Goal: Task Accomplishment & Management: Manage account settings

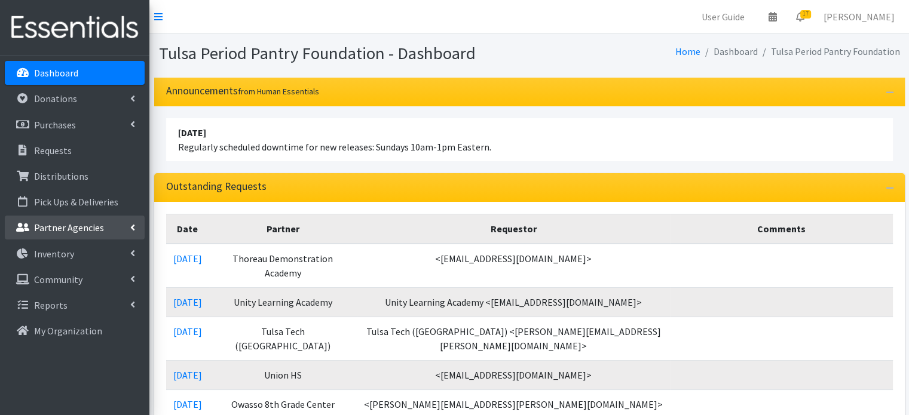
click at [74, 226] on p "Partner Agencies" at bounding box center [69, 228] width 70 height 12
click at [65, 248] on link "All Partners" at bounding box center [75, 254] width 140 height 24
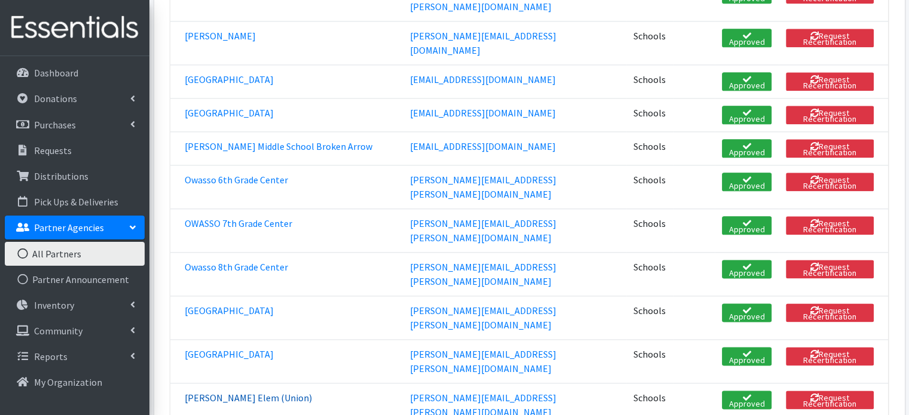
scroll to position [1434, 0]
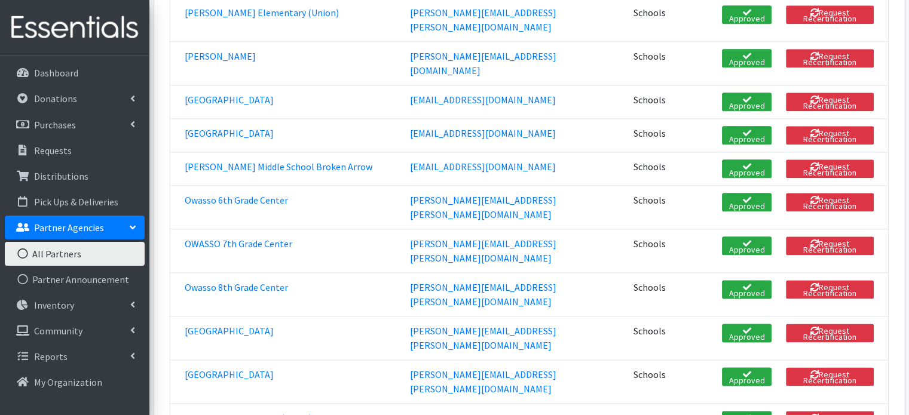
click at [234, 412] on link "[PERSON_NAME] Elem (Union)" at bounding box center [248, 418] width 127 height 12
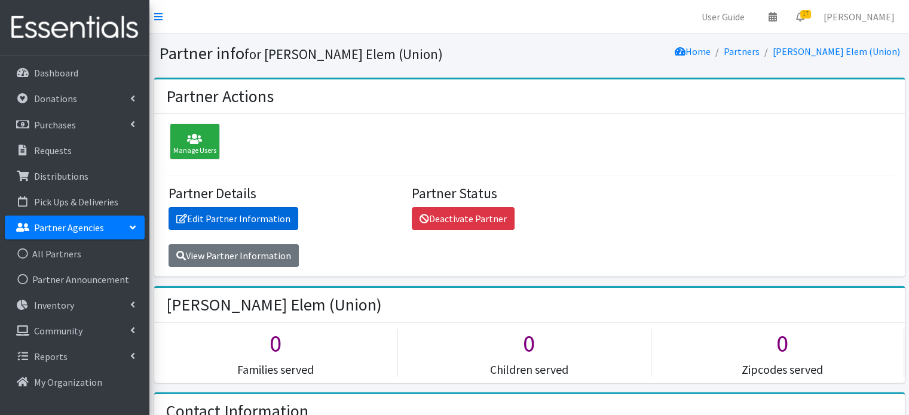
click at [221, 219] on link "Edit Partner Information" at bounding box center [233, 218] width 130 height 23
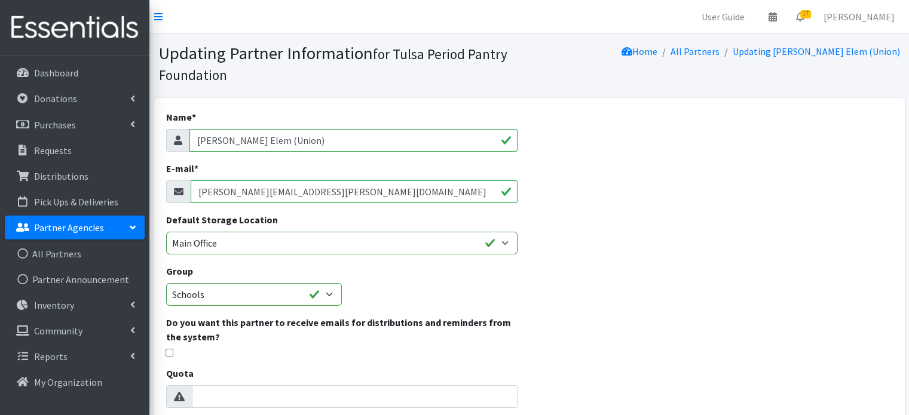
click at [287, 192] on input "[PERSON_NAME][EMAIL_ADDRESS][PERSON_NAME][DOMAIN_NAME]" at bounding box center [354, 191] width 327 height 23
paste input "adkins.holli"
type input "adkins.holli@unionps.org"
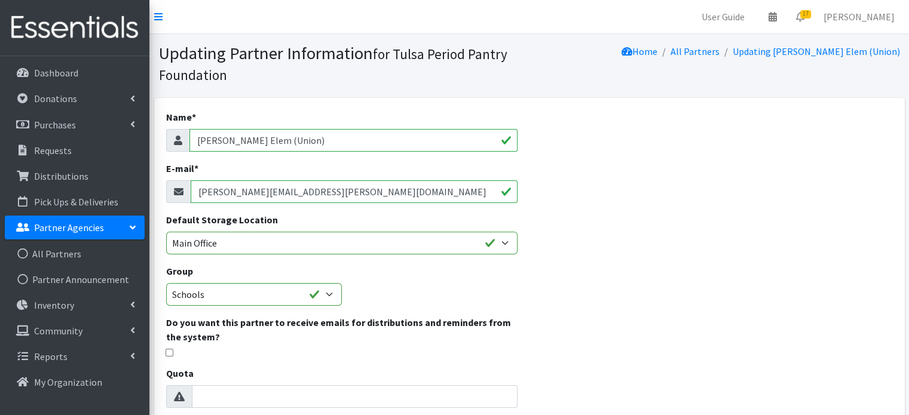
click at [586, 225] on div "Name * Rosa Parks Elem (Union) E-mail * adkins.holli@unionps.org Default Storag…" at bounding box center [529, 382] width 750 height 569
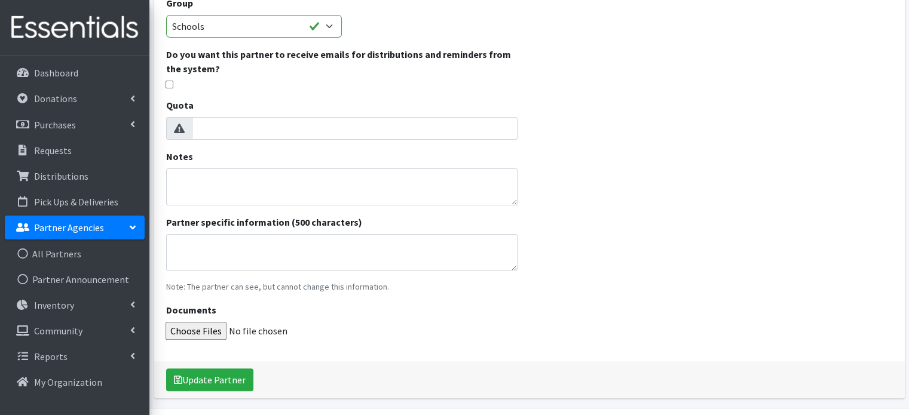
scroll to position [304, 0]
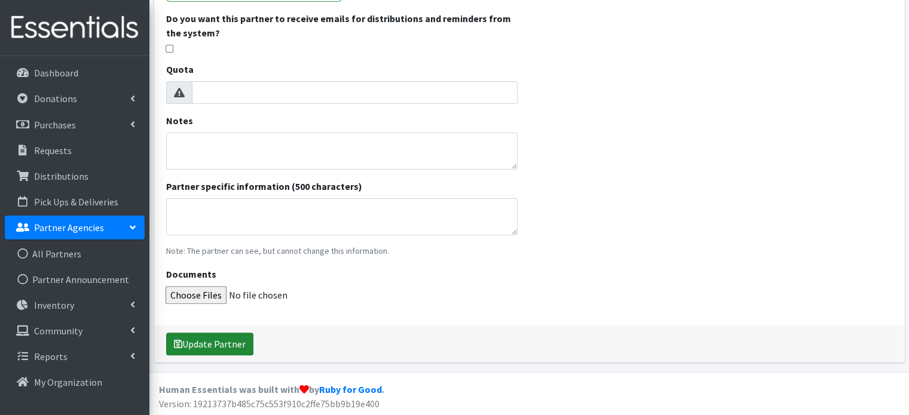
click at [243, 347] on button "Update Partner" at bounding box center [209, 344] width 87 height 23
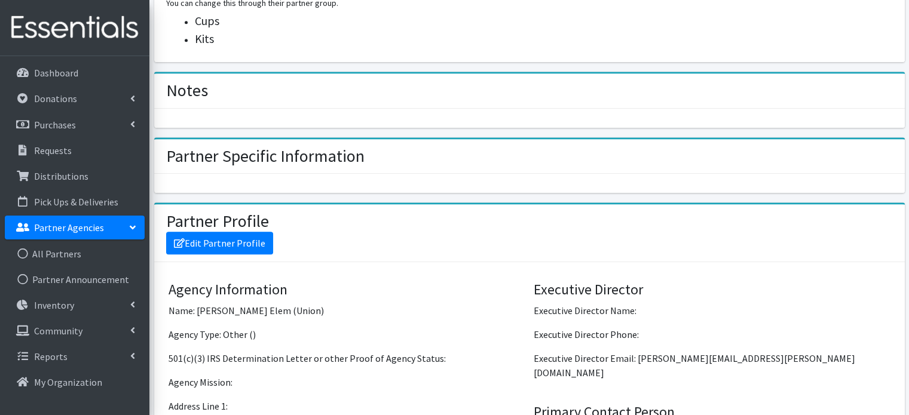
scroll to position [717, 0]
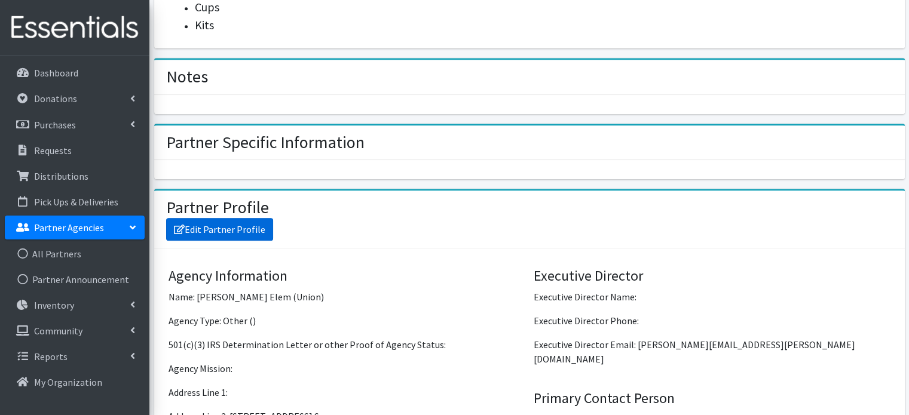
click at [244, 221] on link "Edit Partner Profile" at bounding box center [219, 229] width 107 height 23
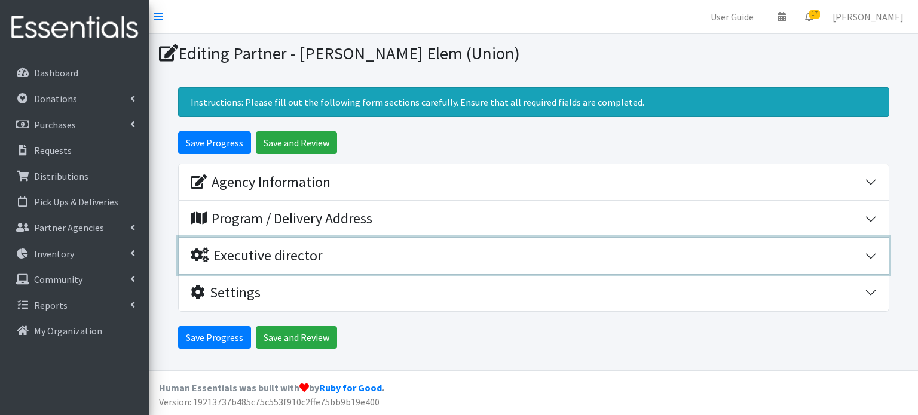
click at [272, 255] on div "Executive director" at bounding box center [256, 255] width 131 height 17
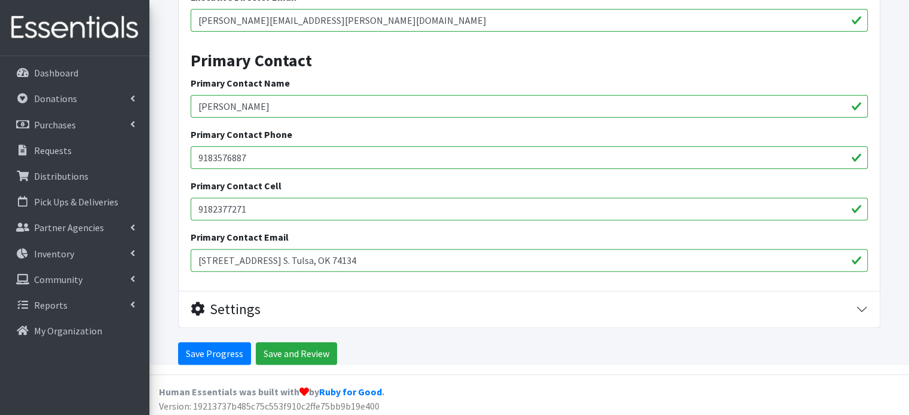
scroll to position [399, 0]
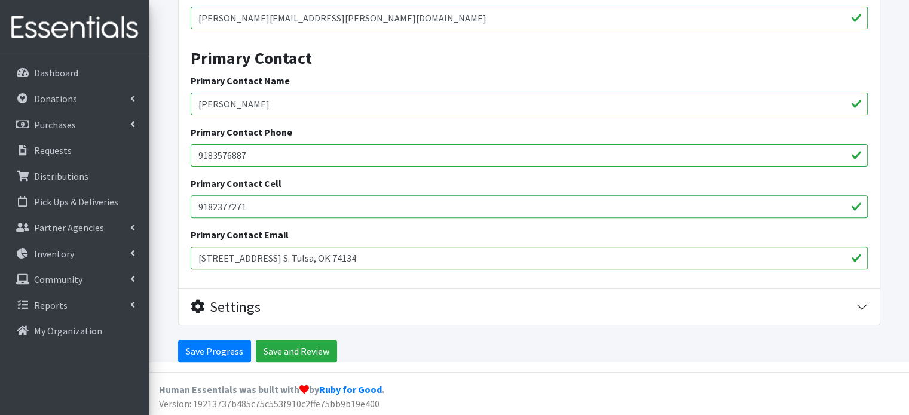
click at [266, 206] on input "9182377271" at bounding box center [529, 206] width 677 height 23
click at [264, 150] on input "9183576887" at bounding box center [529, 155] width 677 height 23
click at [264, 151] on input "9183576887" at bounding box center [529, 155] width 677 height 23
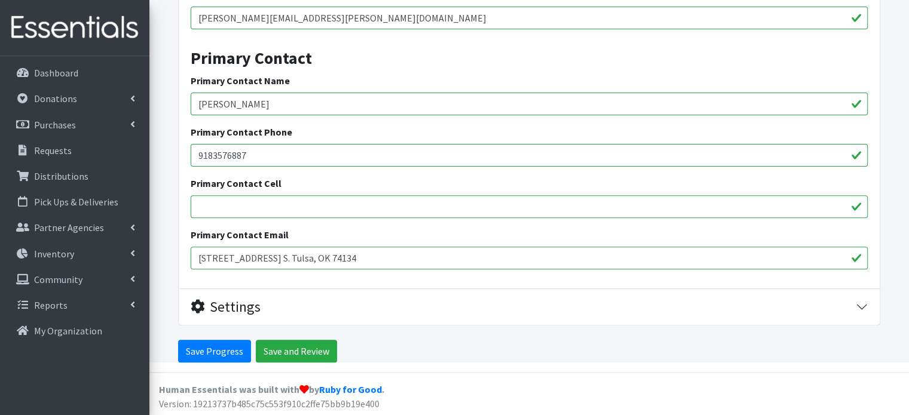
click at [264, 151] on input "9183576887" at bounding box center [529, 155] width 677 height 23
click at [280, 94] on input "Jessica Williams" at bounding box center [529, 104] width 677 height 23
type input "Holli Adkins (nurse)"
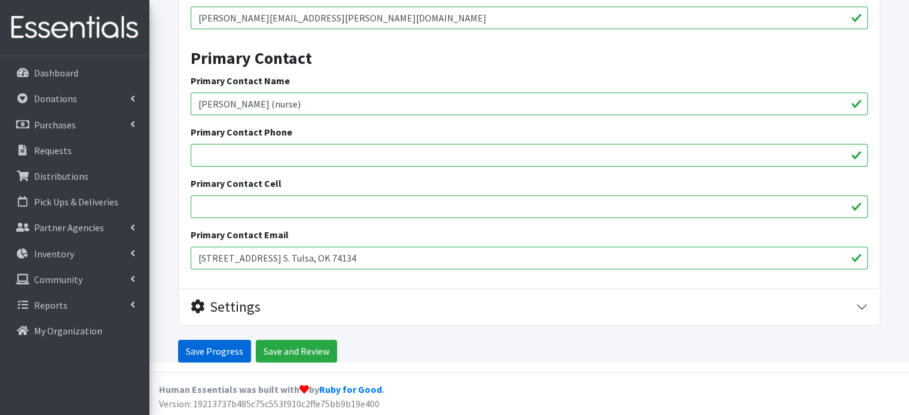
click at [226, 351] on input "Save Progress" at bounding box center [214, 351] width 73 height 23
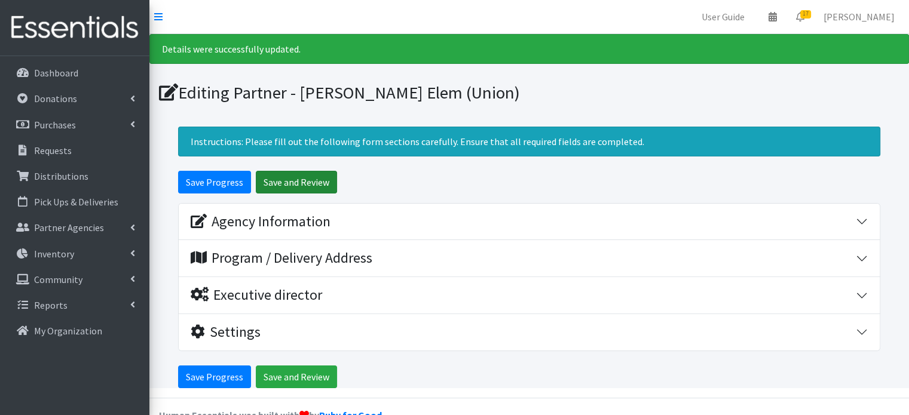
click at [280, 185] on input "Save and Review" at bounding box center [296, 182] width 81 height 23
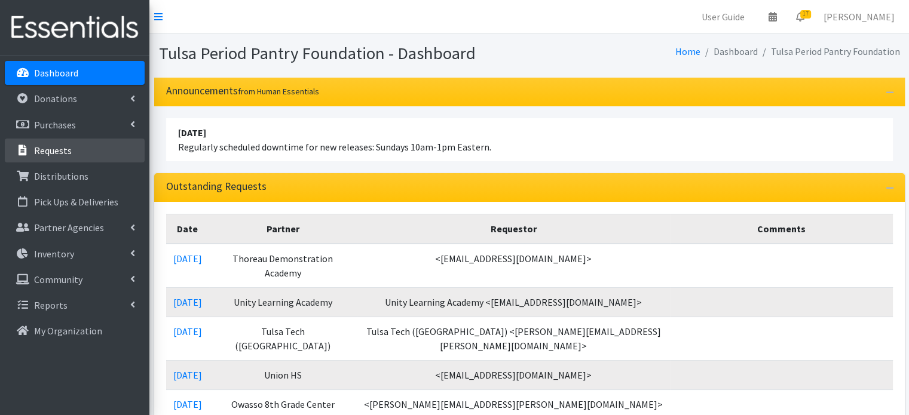
click at [66, 150] on p "Requests" at bounding box center [53, 151] width 38 height 12
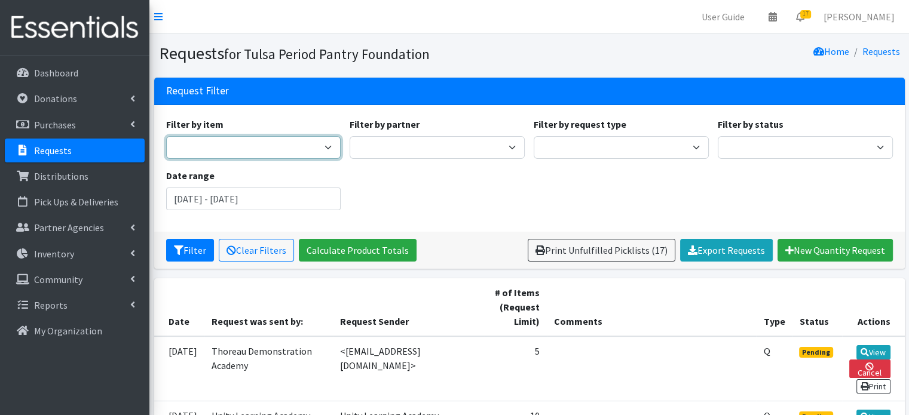
click at [294, 151] on select "Diva Cup - Model 0 (For lighter flow days; 4 regular tampon capacity. ​ Best fo…" at bounding box center [253, 147] width 175 height 23
click at [675, 192] on div "Filter by item Diva Cup - Model 0 (For lighter flow days; 4 regular tampon capa…" at bounding box center [528, 168] width 735 height 103
click at [268, 197] on input "August 10, 2025 - November 10, 2025" at bounding box center [253, 199] width 175 height 23
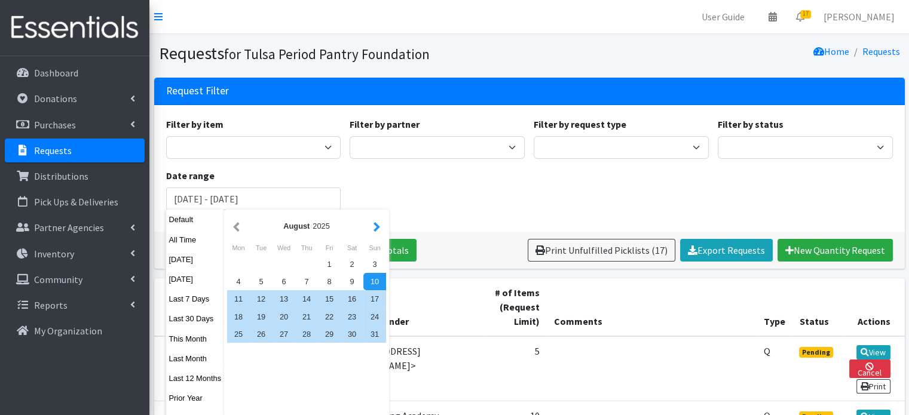
click at [376, 228] on button "button" at bounding box center [376, 226] width 13 height 15
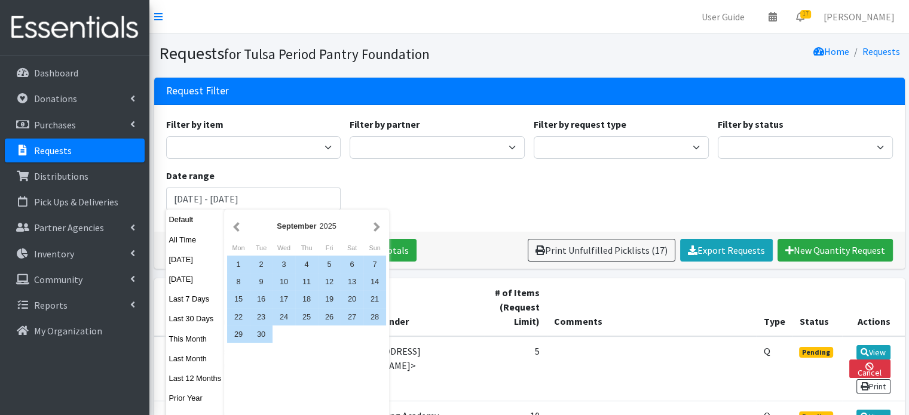
click at [436, 191] on div "Filter by item Diva Cup - Model 0 (For lighter flow days; 4 regular tampon capa…" at bounding box center [528, 168] width 735 height 103
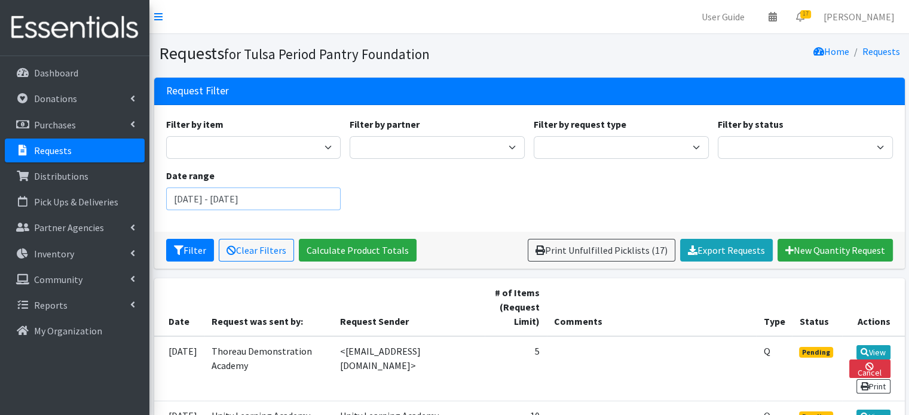
click at [218, 205] on input "August 10, 2025 - November 10, 2025" at bounding box center [253, 199] width 175 height 23
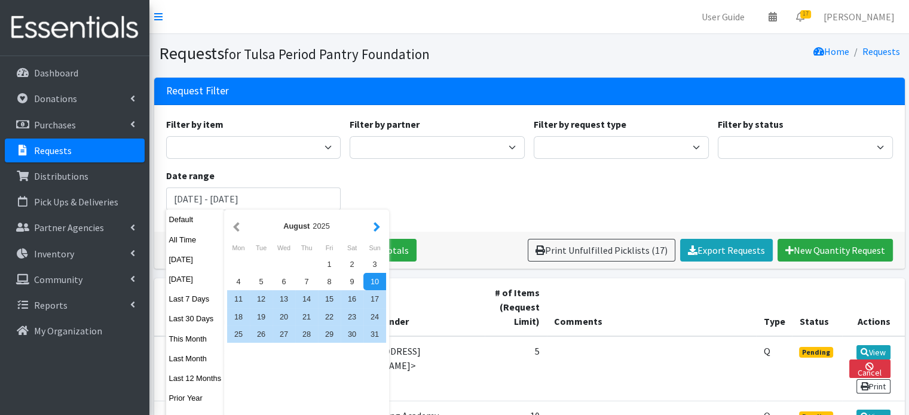
click at [378, 228] on button "button" at bounding box center [376, 226] width 13 height 15
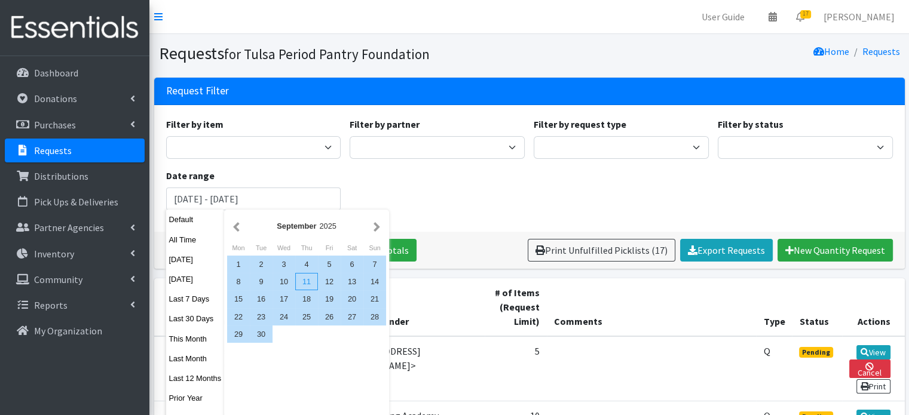
click at [308, 281] on div "11" at bounding box center [306, 281] width 23 height 17
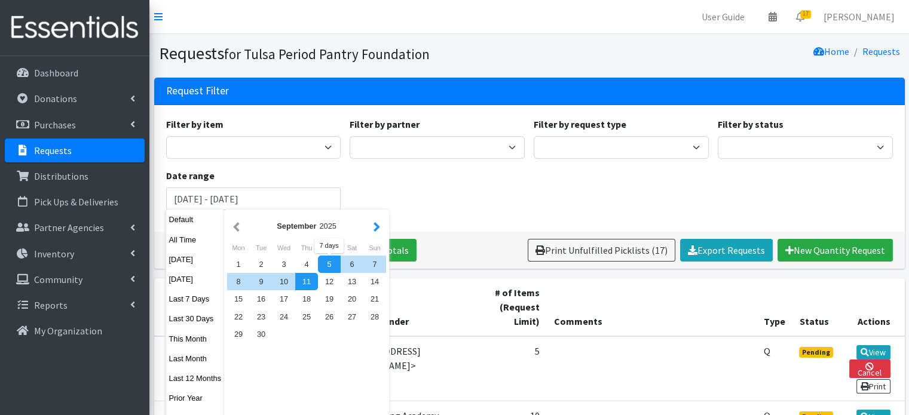
click at [374, 226] on button "button" at bounding box center [376, 226] width 13 height 15
click at [324, 286] on div "10" at bounding box center [329, 281] width 23 height 17
type input "[DATE] - [DATE]"
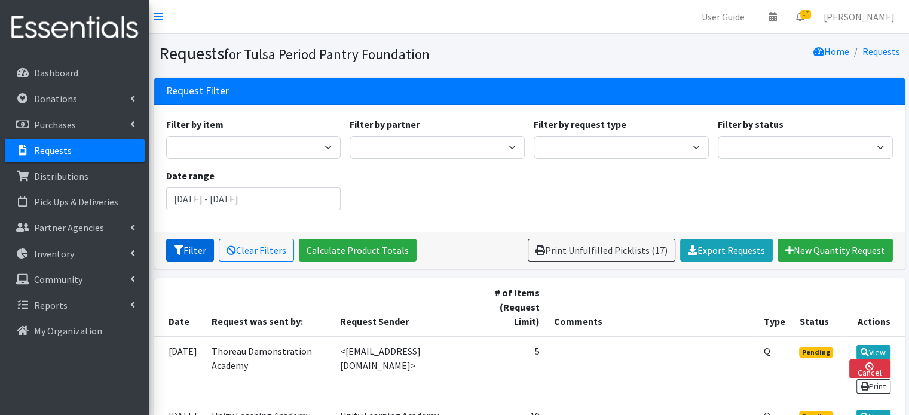
click at [199, 255] on button "Filter" at bounding box center [190, 250] width 48 height 23
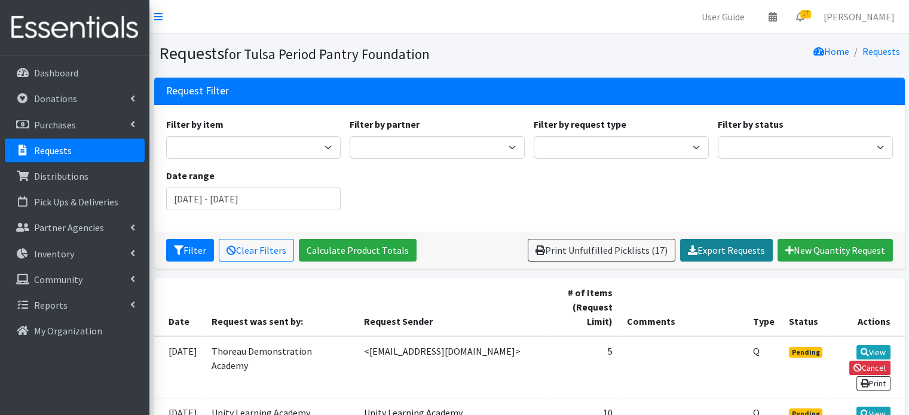
click at [722, 248] on link "Export Requests" at bounding box center [726, 250] width 93 height 23
click at [738, 249] on link "Please wait..." at bounding box center [738, 250] width 68 height 23
click at [737, 249] on link "Export Requests" at bounding box center [726, 250] width 93 height 23
